Goal: Check status: Check status

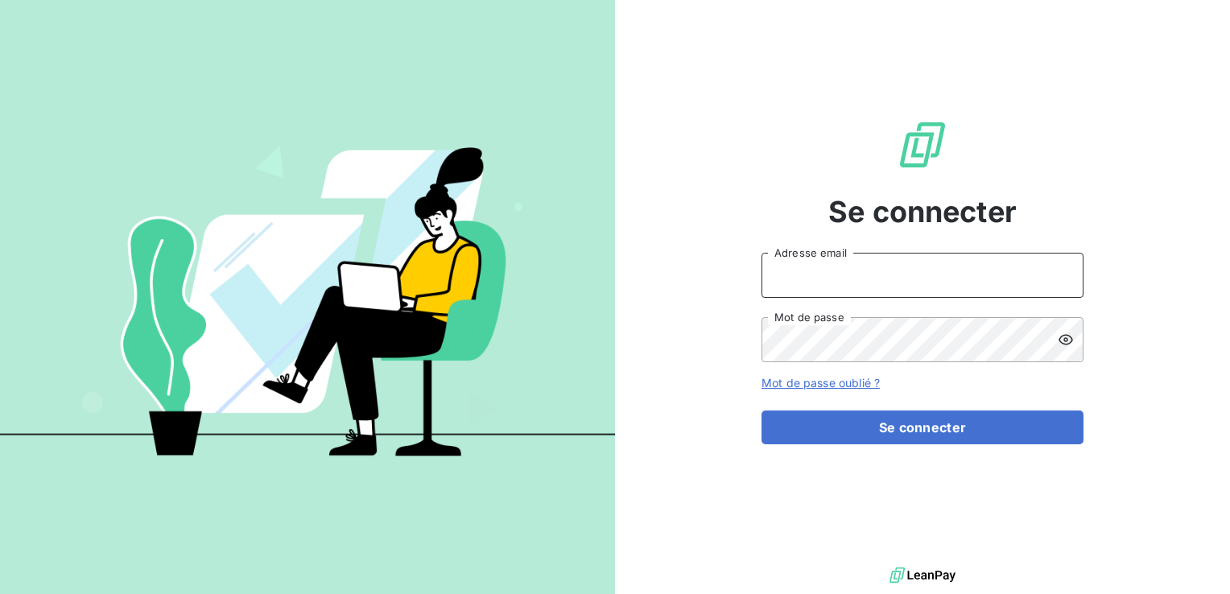
click at [953, 295] on input "Adresse email" at bounding box center [923, 275] width 322 height 45
click at [0, 593] on div at bounding box center [0, 594] width 0 height 0
type input "[EMAIL_ADDRESS][DOMAIN_NAME]"
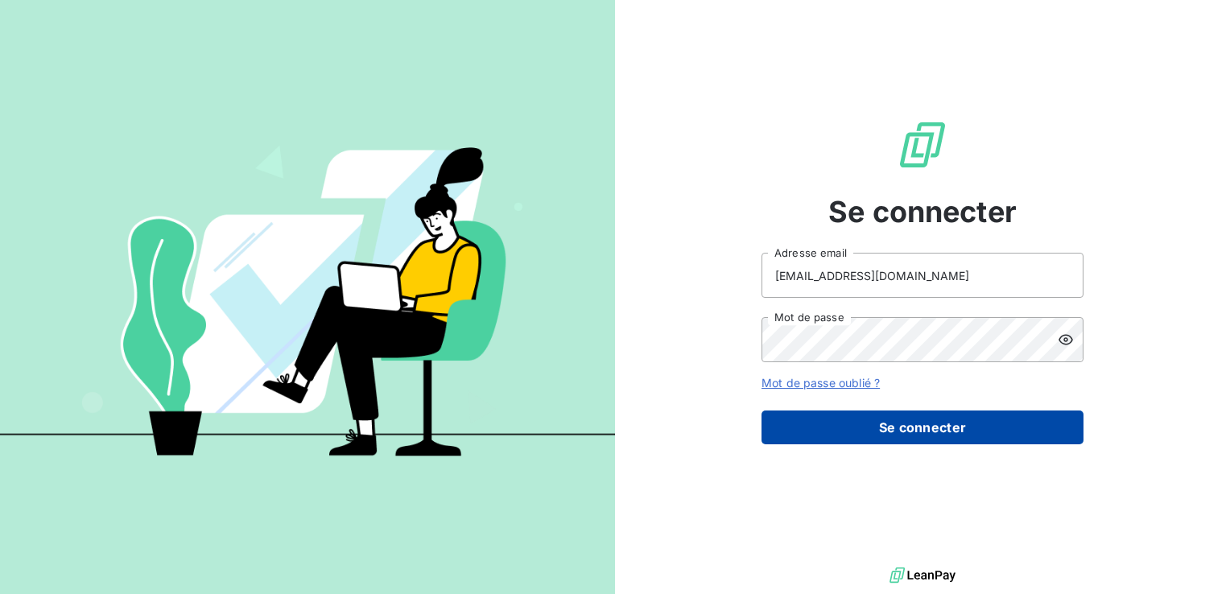
click at [941, 427] on button "Se connecter" at bounding box center [923, 428] width 322 height 34
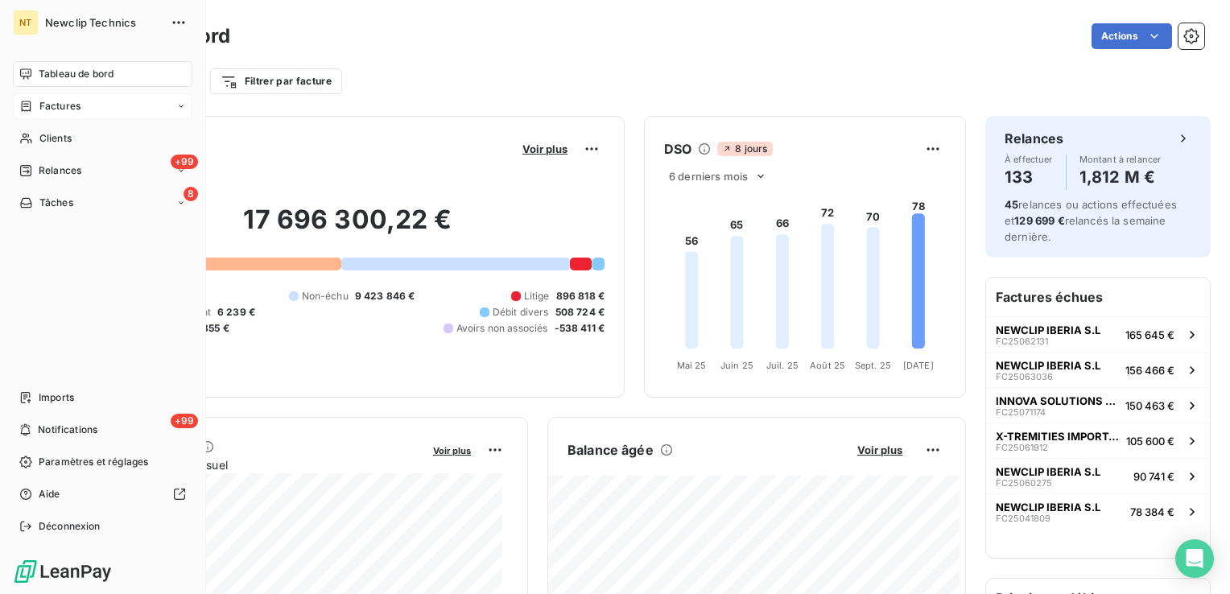
click at [64, 106] on span "Factures" at bounding box center [59, 106] width 41 height 14
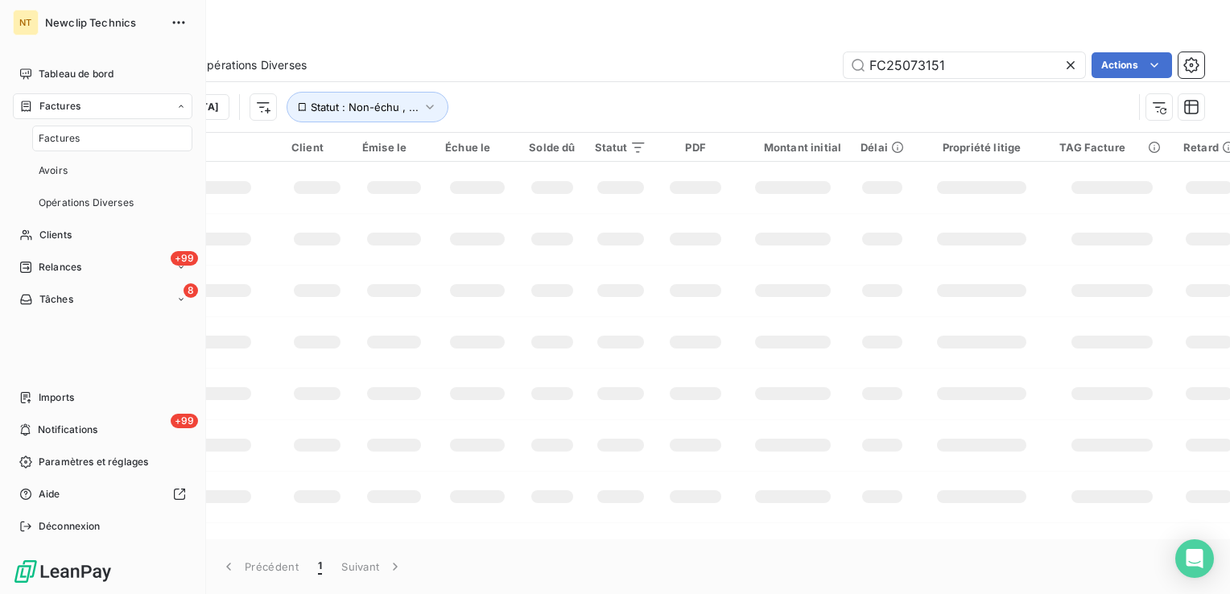
click at [56, 134] on span "Factures" at bounding box center [59, 138] width 41 height 14
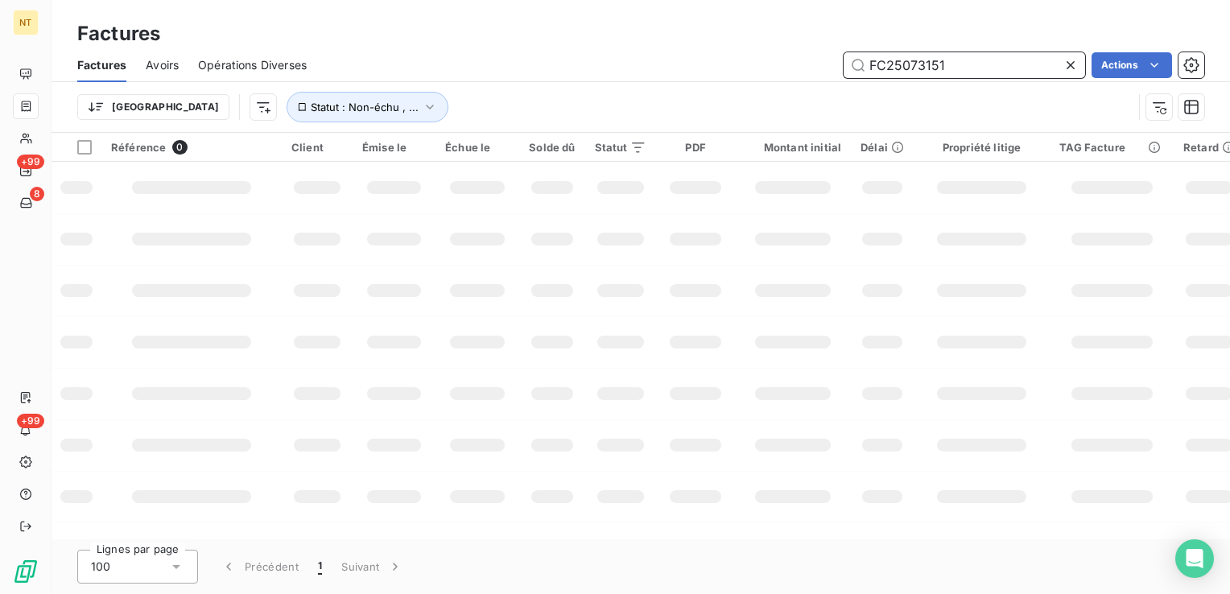
drag, startPoint x: 956, startPoint y: 66, endPoint x: 784, endPoint y: 80, distance: 172.1
click at [784, 80] on div "Factures Avoirs Opérations Diverses FC25073151 Actions" at bounding box center [641, 65] width 1179 height 34
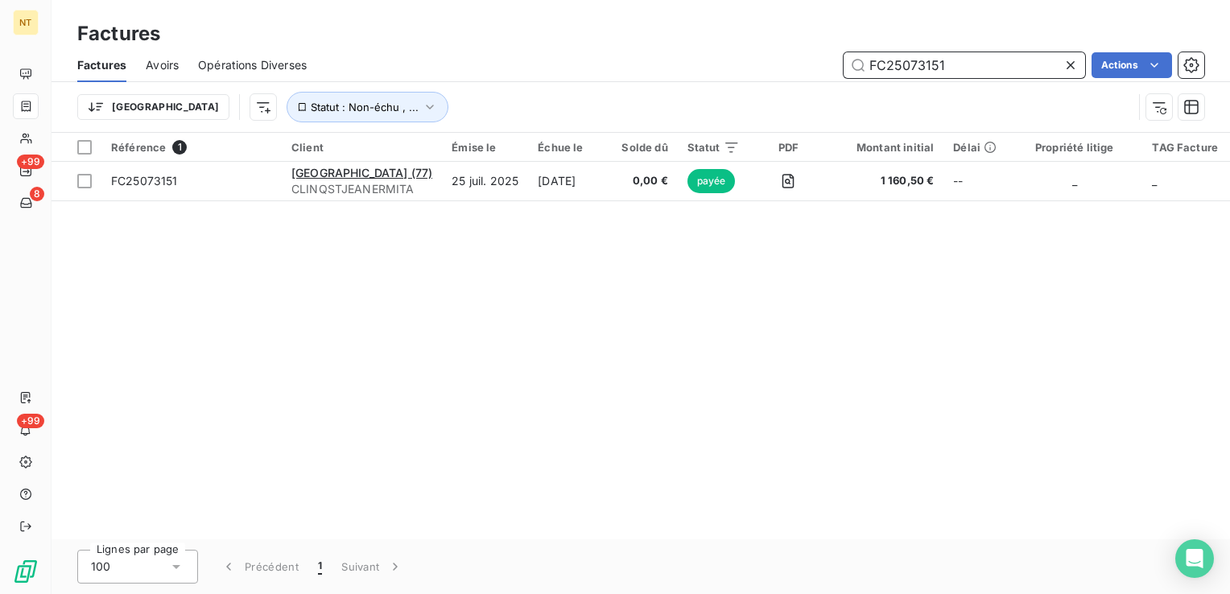
paste input "100063"
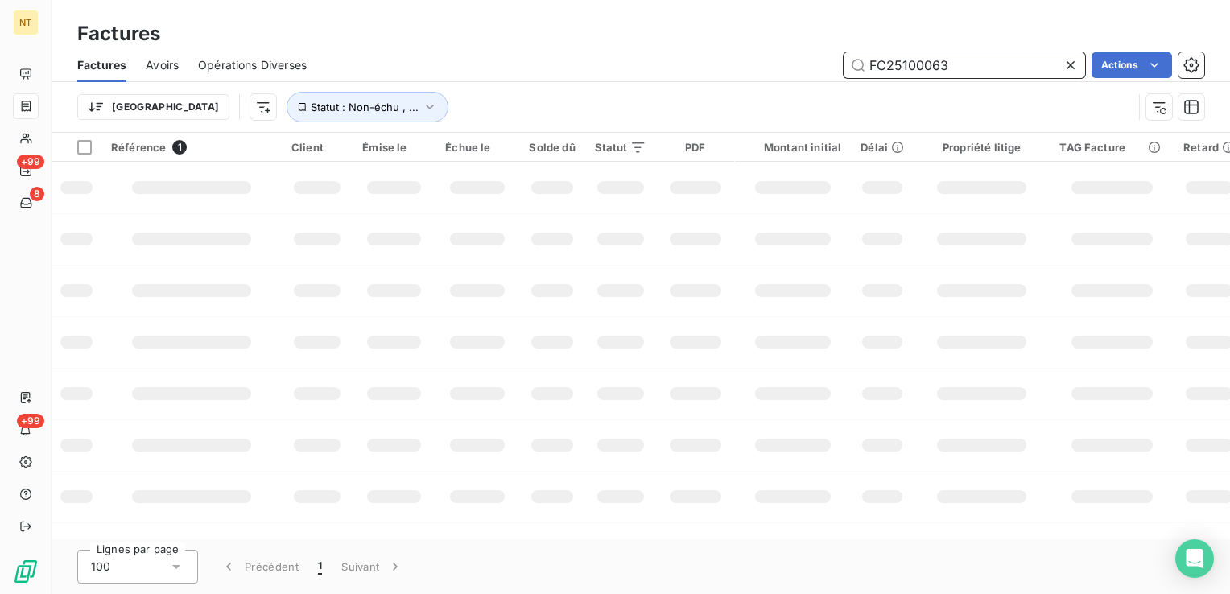
type input "FC25100063"
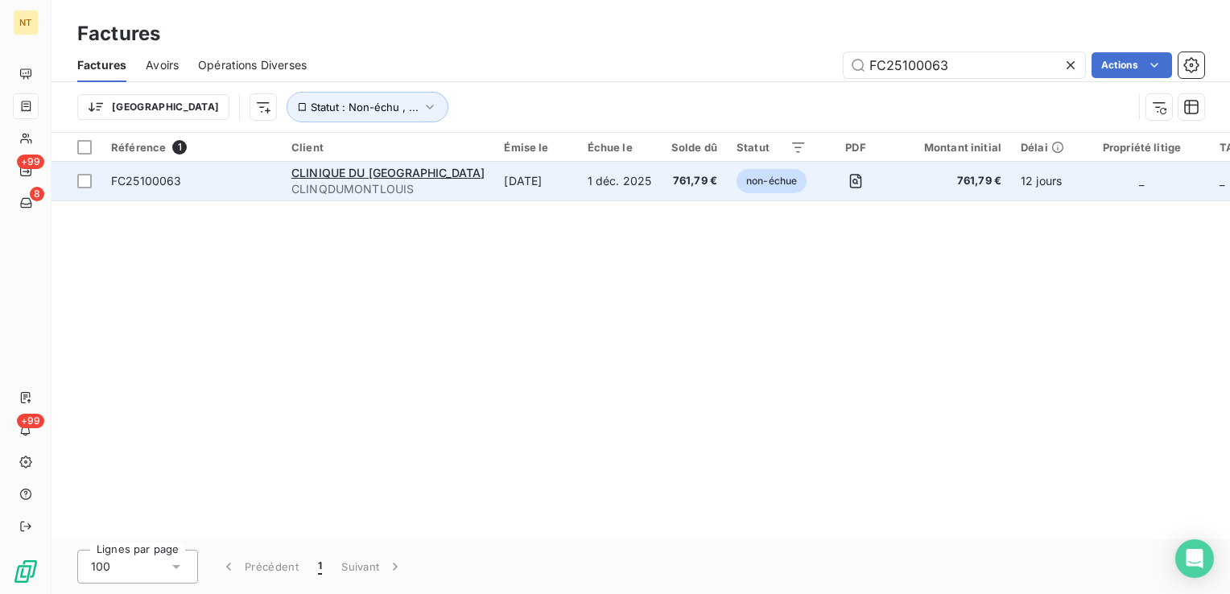
click at [164, 182] on span "FC25100063" at bounding box center [146, 181] width 71 height 14
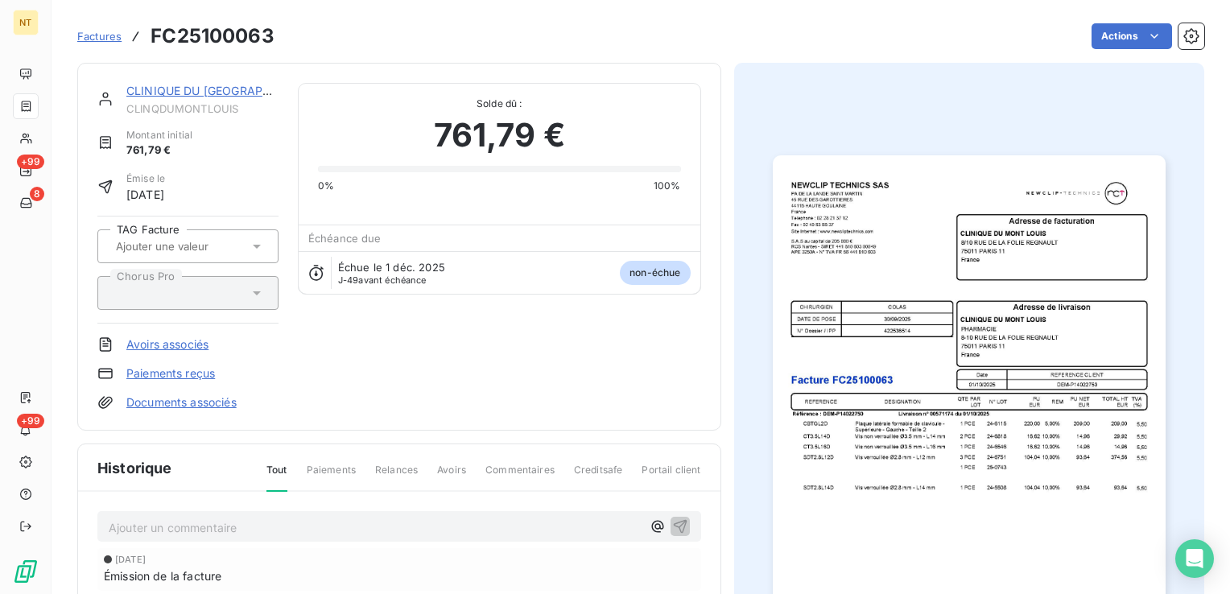
click at [205, 525] on p "Ajouter un commentaire ﻿" at bounding box center [375, 528] width 533 height 20
click at [196, 524] on span "AVOIR PARTIEL SUITE ERREUR COMMANDE ETABLISSEMENT" at bounding box center [277, 526] width 337 height 14
click at [562, 527] on p "AVOIR PARTIEL FC25101631 SUITE ERREUR COMMANDE ETABLISSEMENT" at bounding box center [375, 526] width 533 height 19
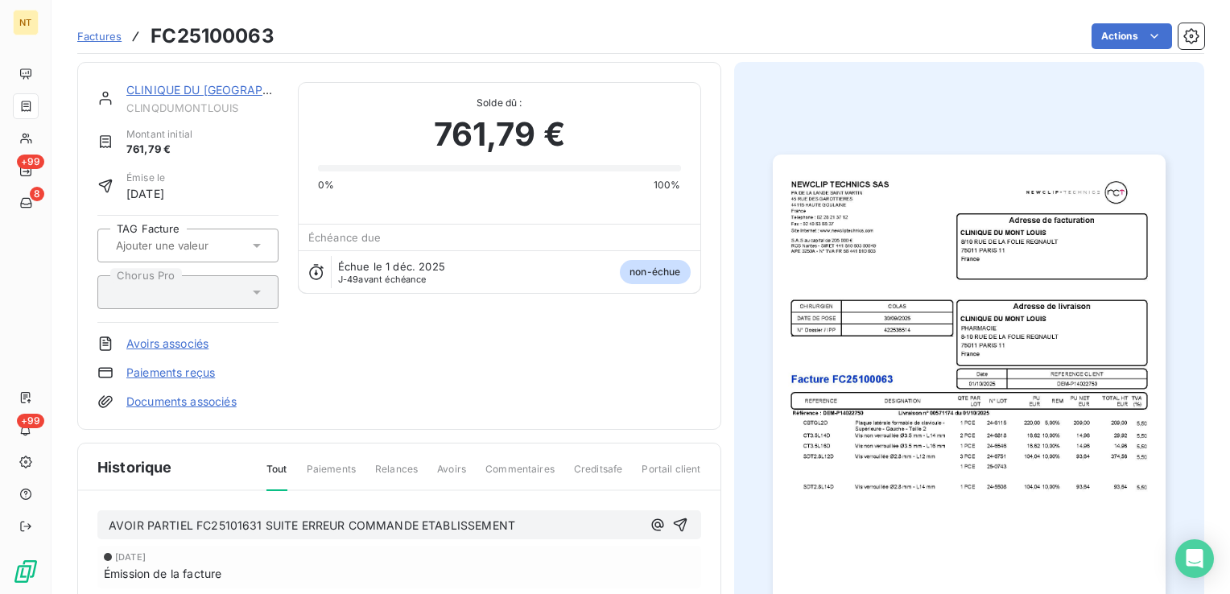
click at [530, 526] on p "AVOIR PARTIEL FC25101631 SUITE ERREUR COMMANDE ETABLISSEMENT" at bounding box center [375, 526] width 533 height 19
click at [672, 523] on icon "button" at bounding box center [680, 525] width 16 height 16
